Goal: Transaction & Acquisition: Download file/media

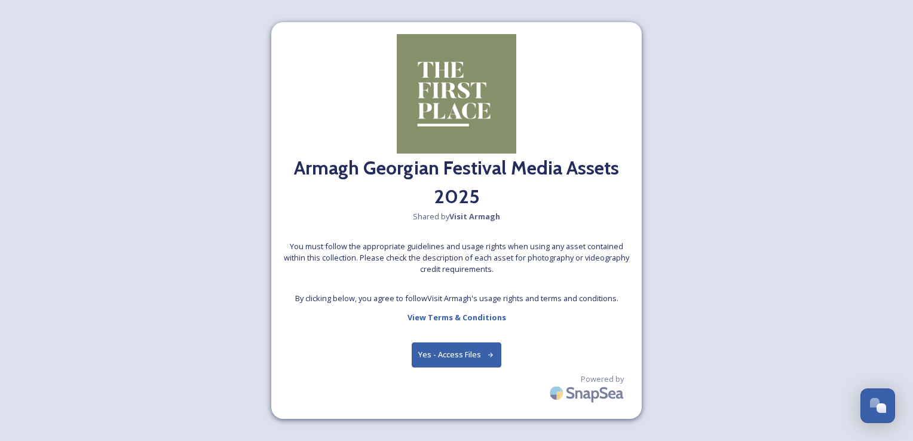
click at [442, 296] on span "By clicking below, you agree to follow Visit [PERSON_NAME] 's usage rights and …" at bounding box center [456, 298] width 323 height 11
click at [461, 353] on button "Yes - Access Files" at bounding box center [457, 355] width 90 height 25
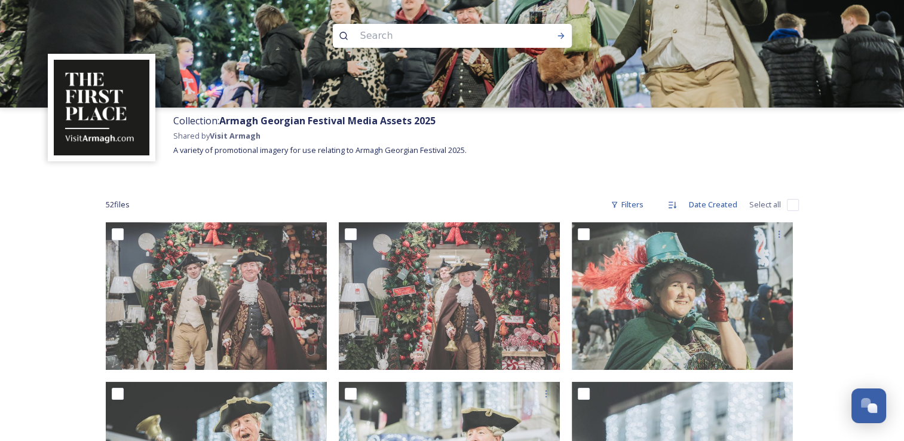
click at [437, 215] on div "52 file s Filters Date Created Select all" at bounding box center [452, 204] width 693 height 23
click at [791, 207] on input "checkbox" at bounding box center [793, 205] width 12 height 12
checkbox input "true"
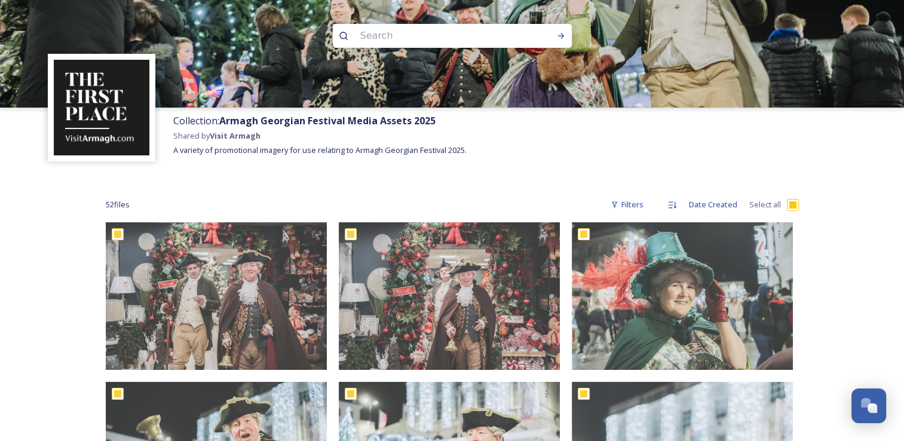
checkbox input "true"
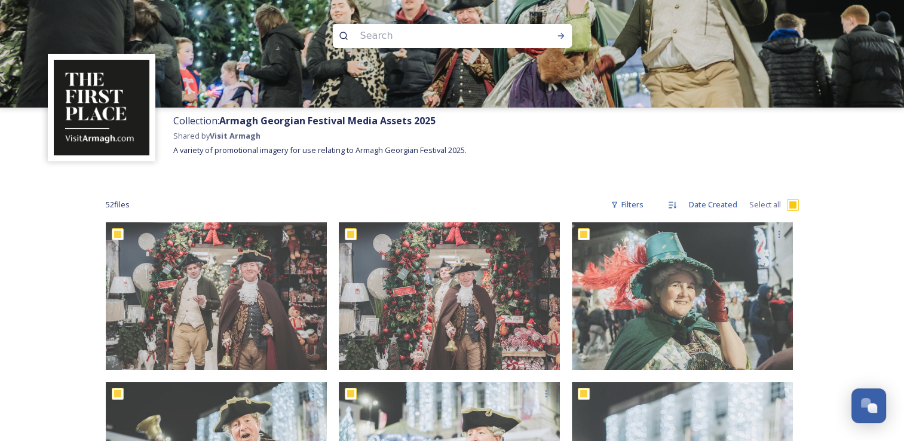
checkbox input "true"
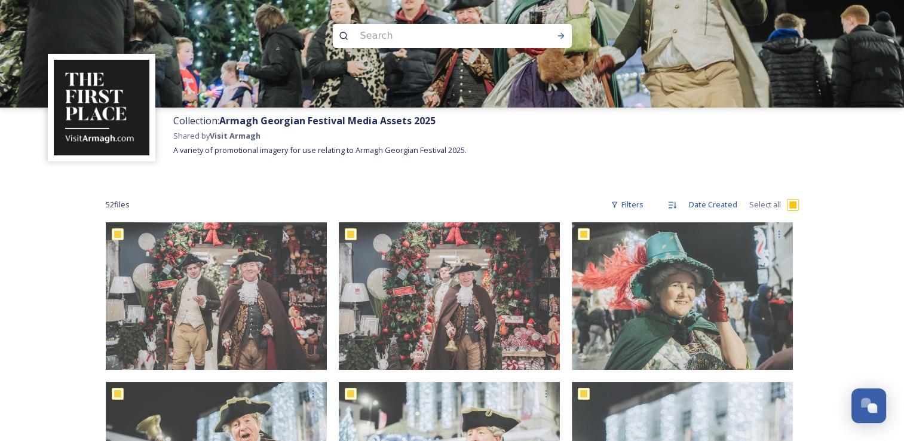
checkbox input "true"
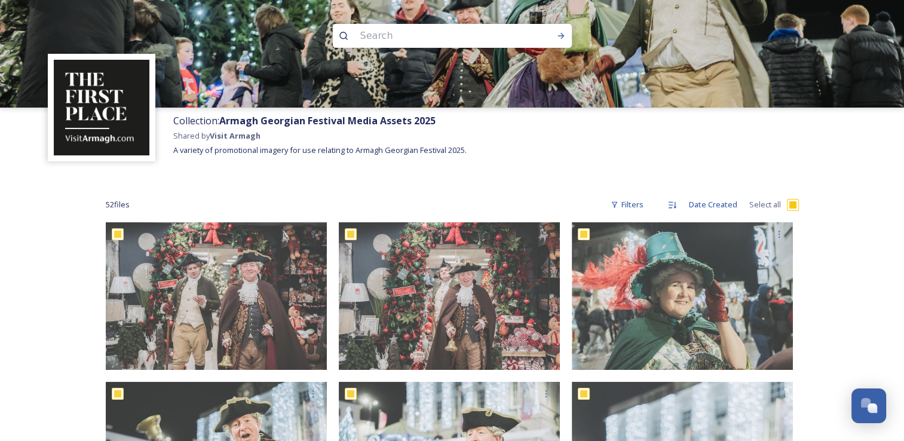
checkbox input "true"
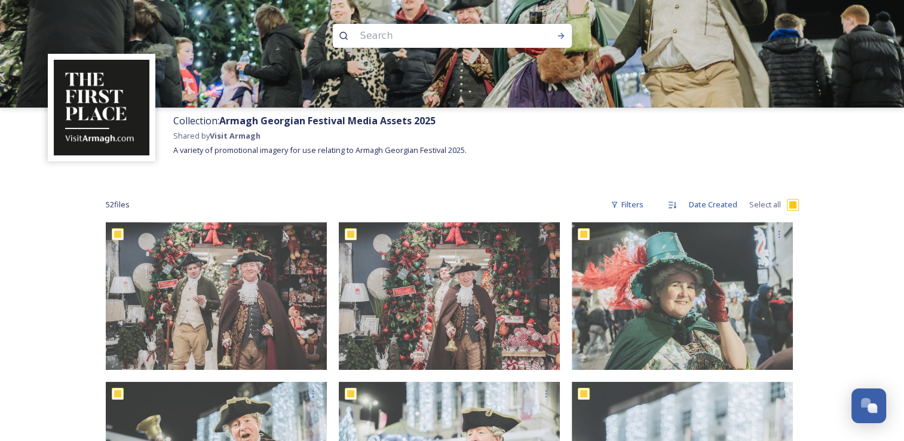
checkbox input "true"
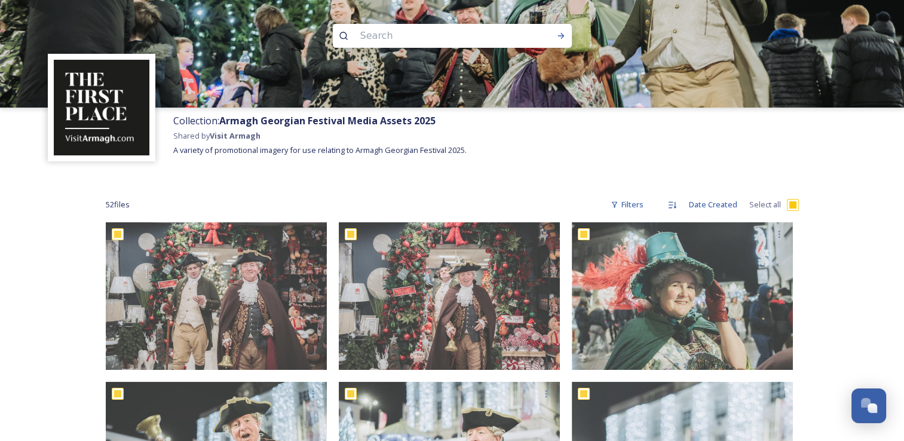
checkbox input "true"
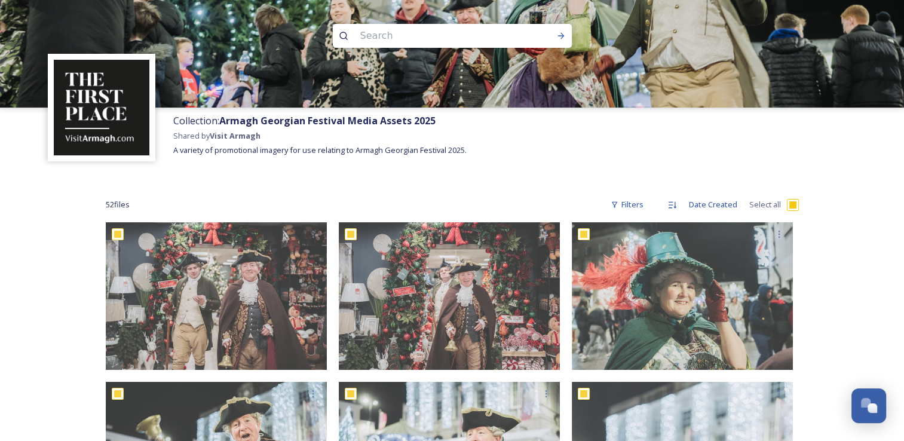
checkbox input "true"
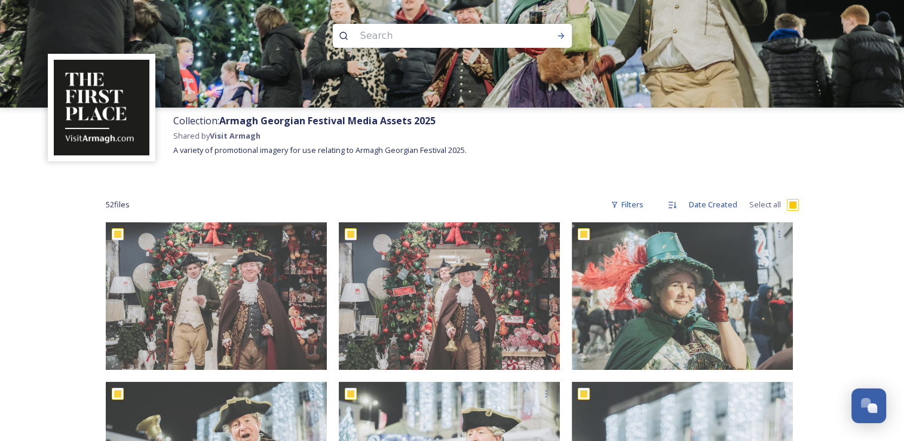
checkbox input "true"
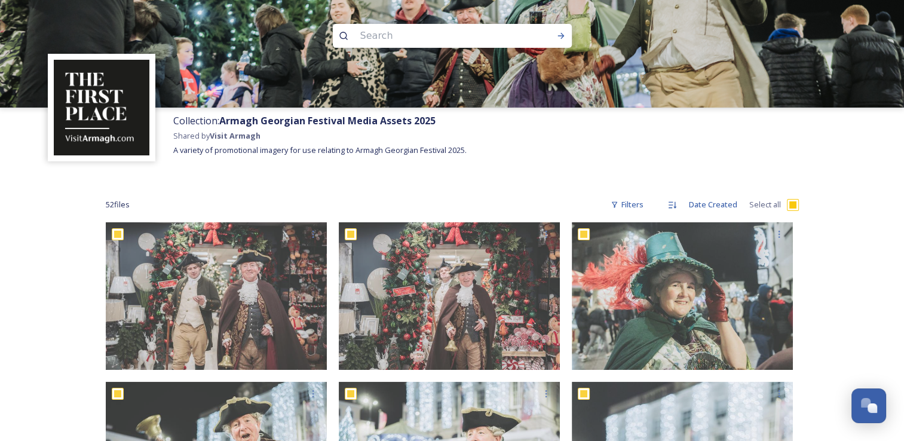
checkbox input "true"
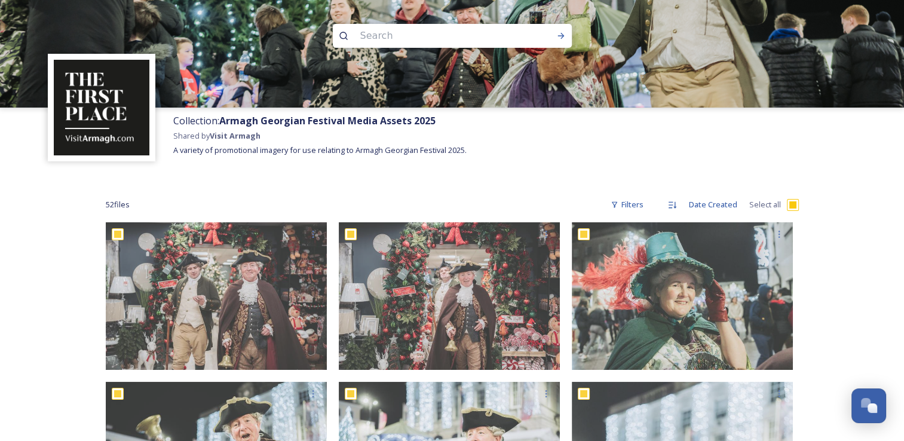
checkbox input "true"
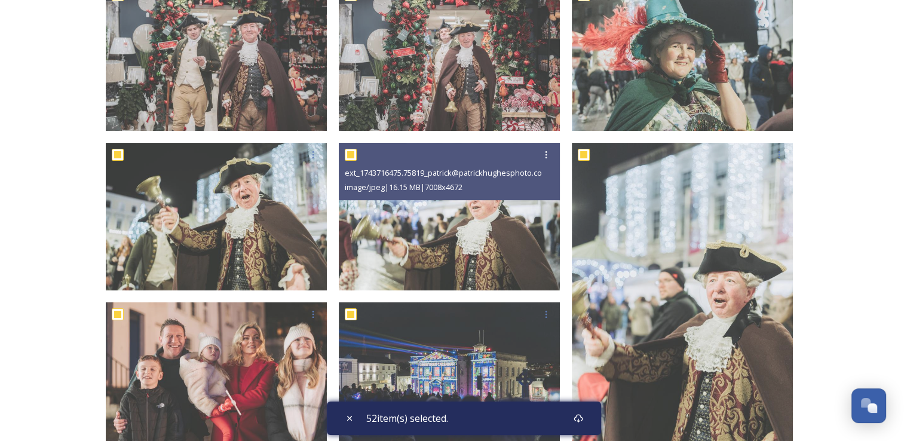
scroll to position [478, 0]
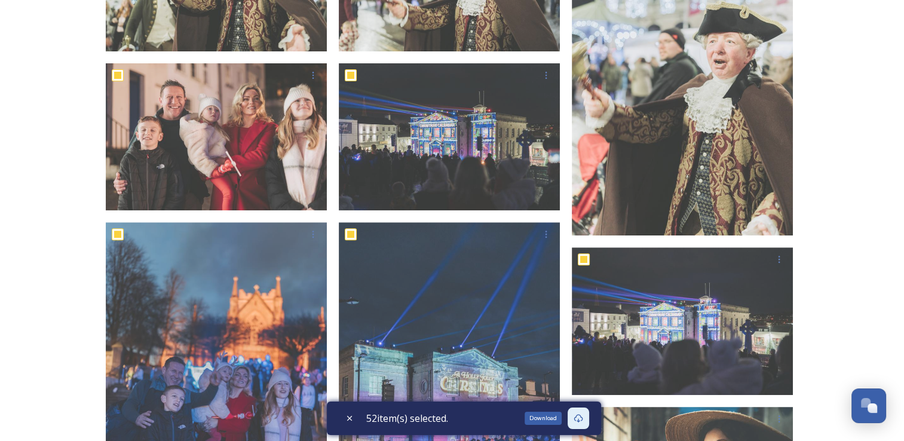
click at [579, 417] on icon at bounding box center [578, 418] width 9 height 8
click at [583, 418] on icon at bounding box center [579, 419] width 10 height 10
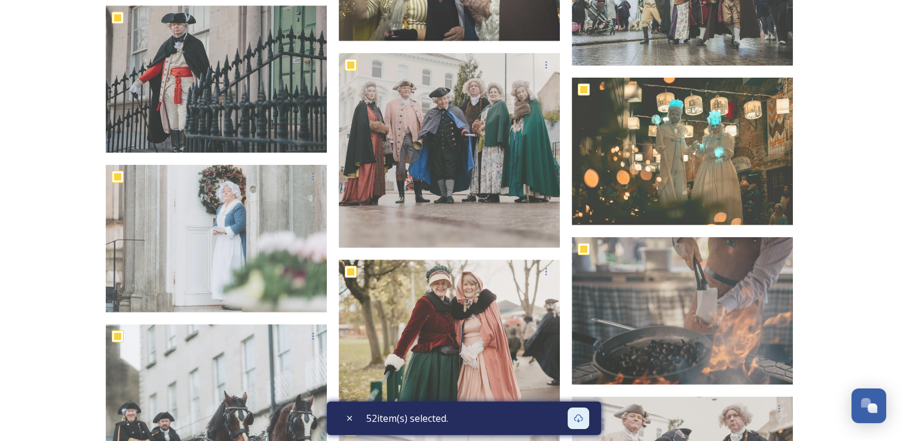
scroll to position [2615, 0]
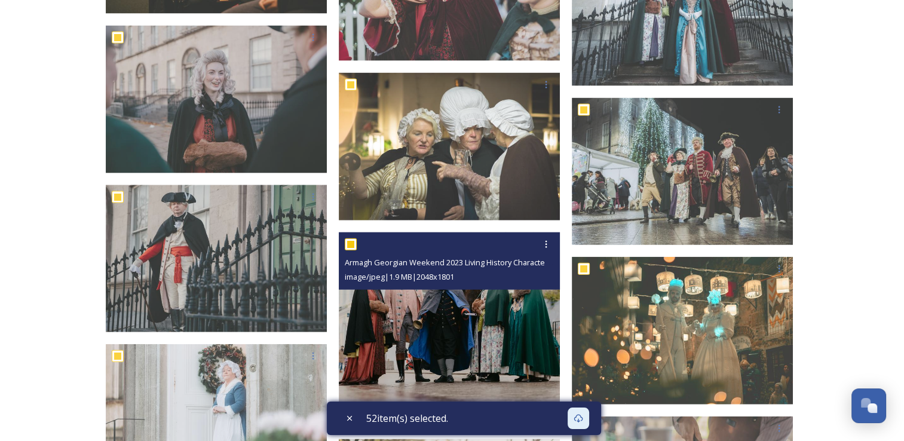
click at [437, 346] on img at bounding box center [449, 330] width 221 height 195
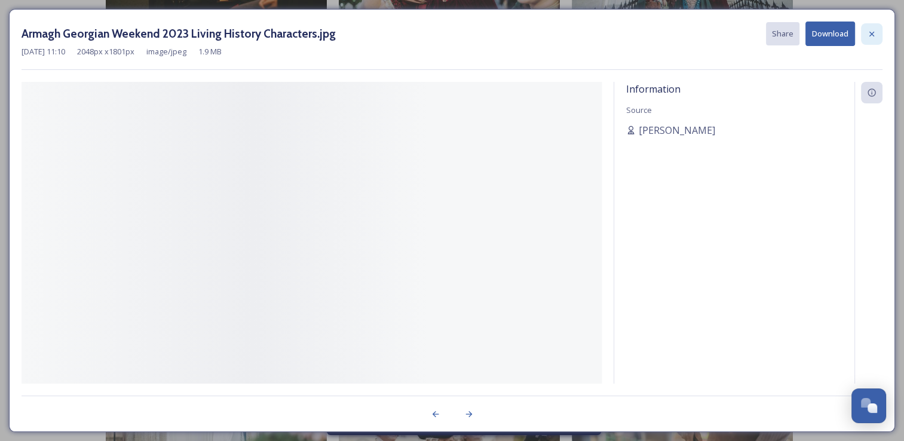
click at [877, 33] on icon at bounding box center [872, 34] width 10 height 10
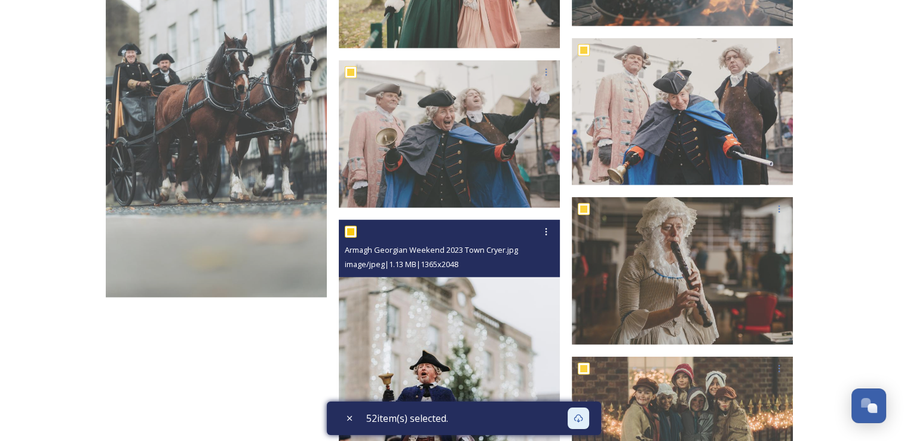
scroll to position [3332, 0]
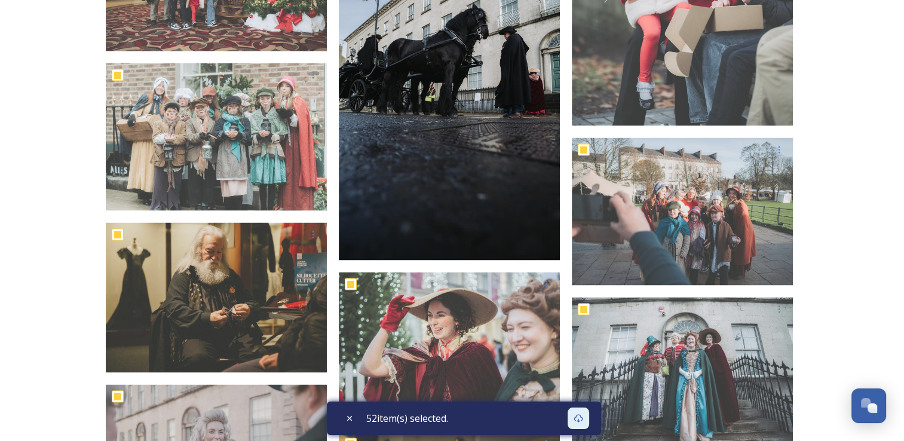
scroll to position [1958, 0]
